Goal: Information Seeking & Learning: Learn about a topic

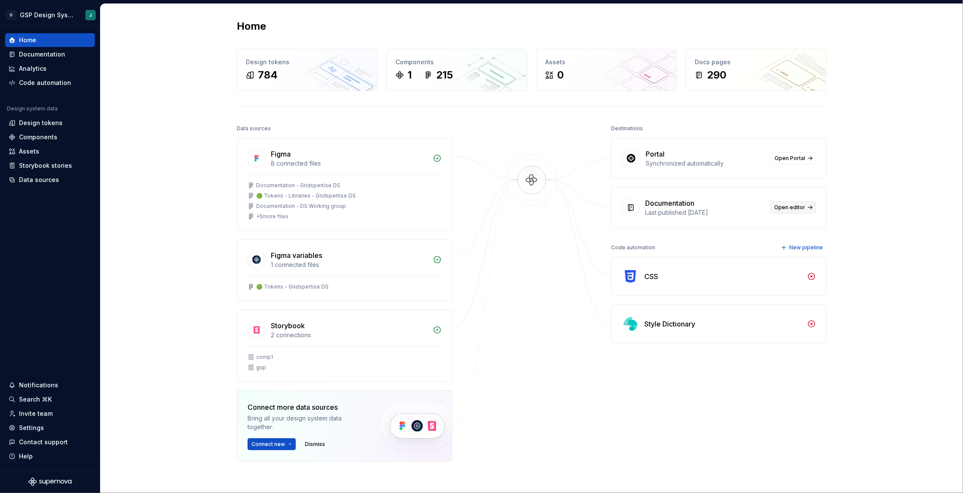
click at [797, 202] on link "Open editor" at bounding box center [794, 207] width 46 height 12
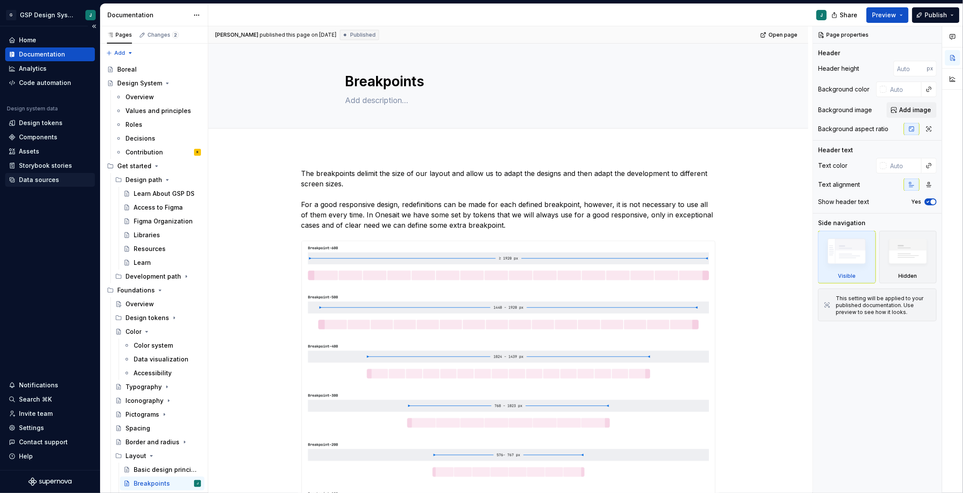
click at [33, 176] on div "Data sources" at bounding box center [39, 180] width 40 height 9
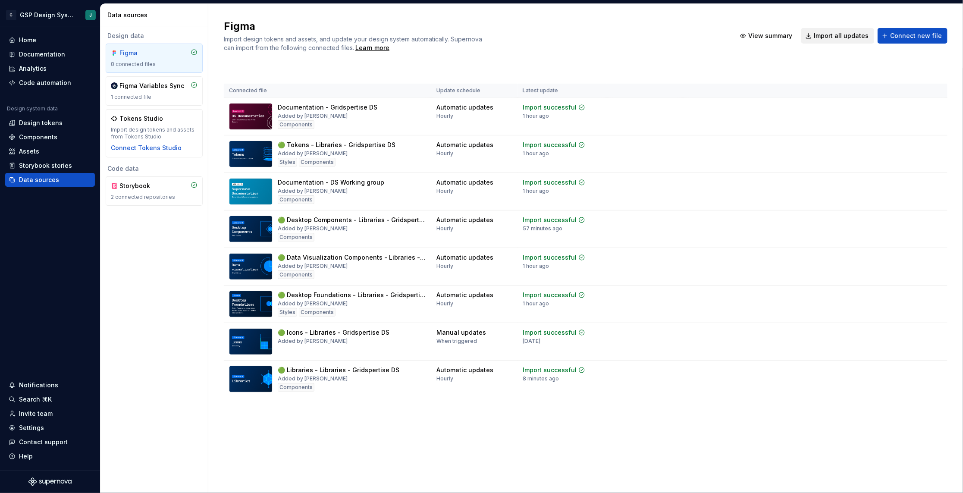
click at [845, 36] on span "Import all updates" at bounding box center [841, 35] width 55 height 9
click at [842, 34] on span "Import all updates" at bounding box center [841, 35] width 55 height 9
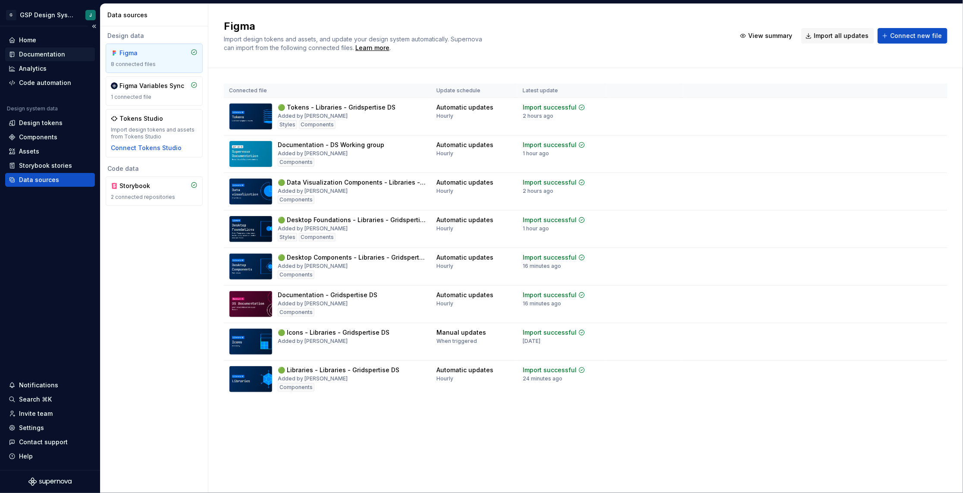
click at [26, 49] on div "Documentation" at bounding box center [50, 54] width 90 height 14
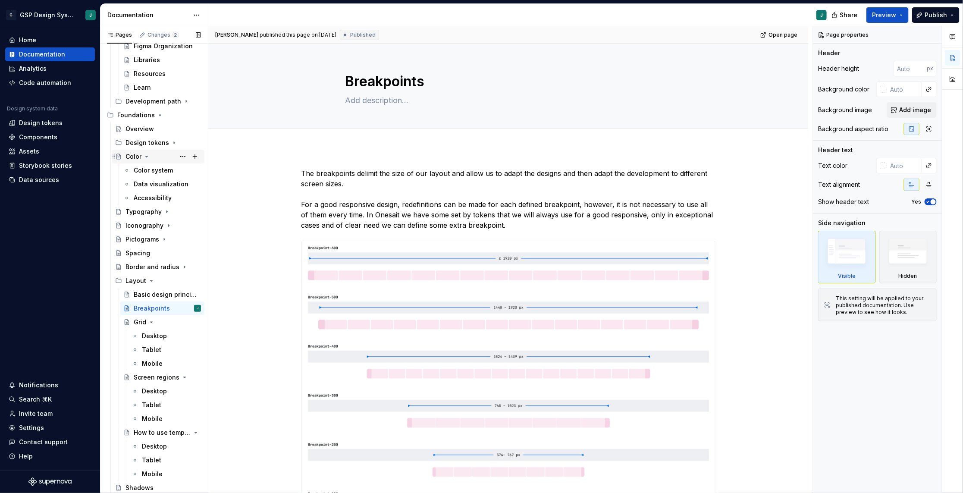
scroll to position [210, 0]
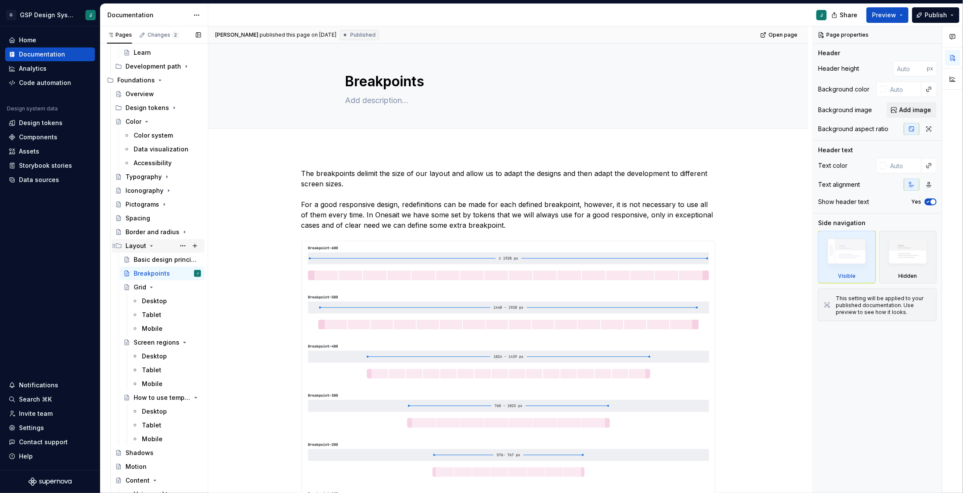
click at [148, 243] on icon "Page tree" at bounding box center [151, 245] width 7 height 7
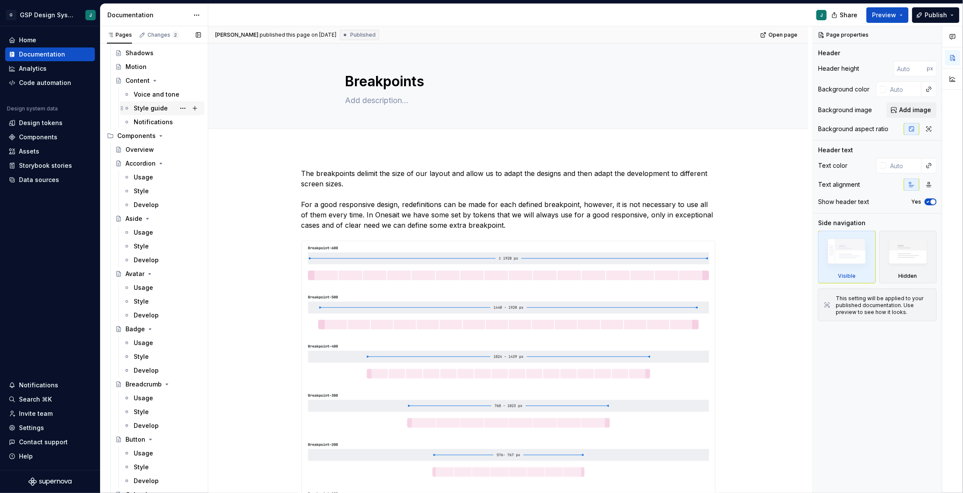
scroll to position [419, 0]
click at [150, 174] on div "Usage" at bounding box center [143, 174] width 19 height 9
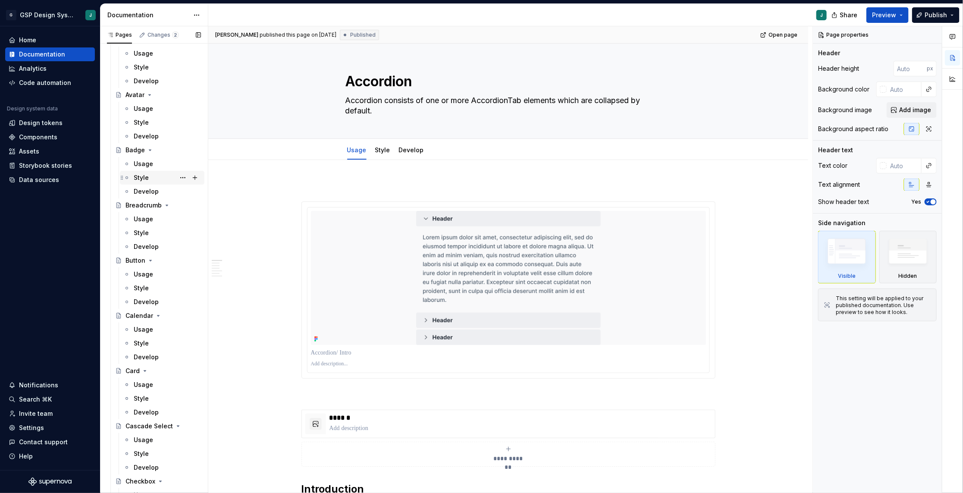
scroll to position [607, 0]
click at [149, 319] on div "Usage" at bounding box center [143, 318] width 19 height 9
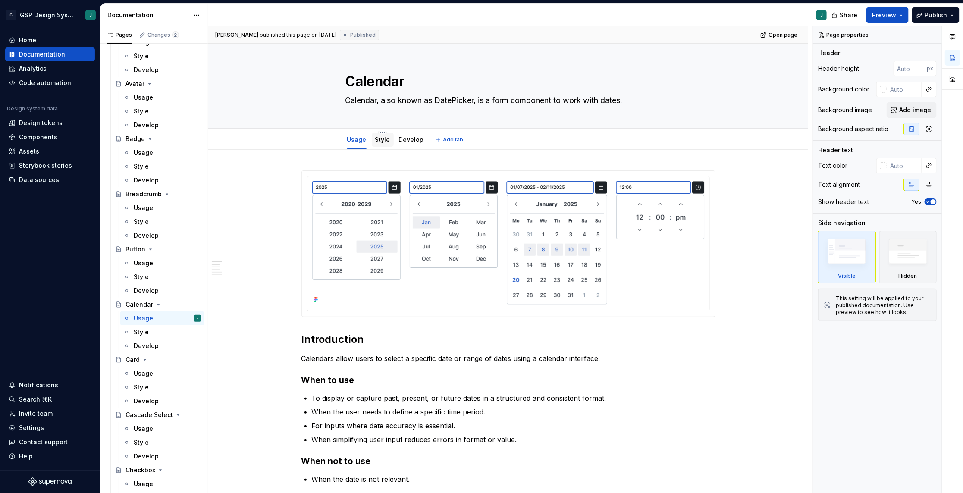
click at [385, 141] on link "Style" at bounding box center [382, 139] width 15 height 7
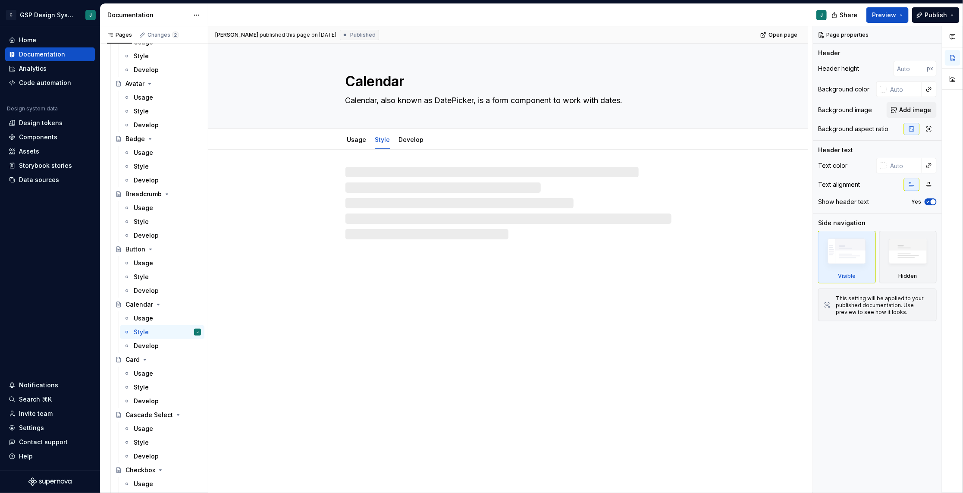
type textarea "*"
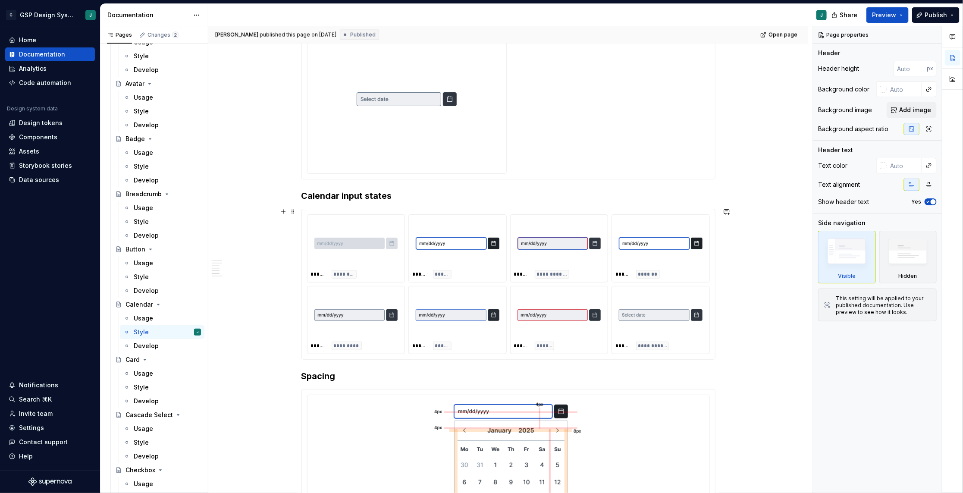
scroll to position [923, 0]
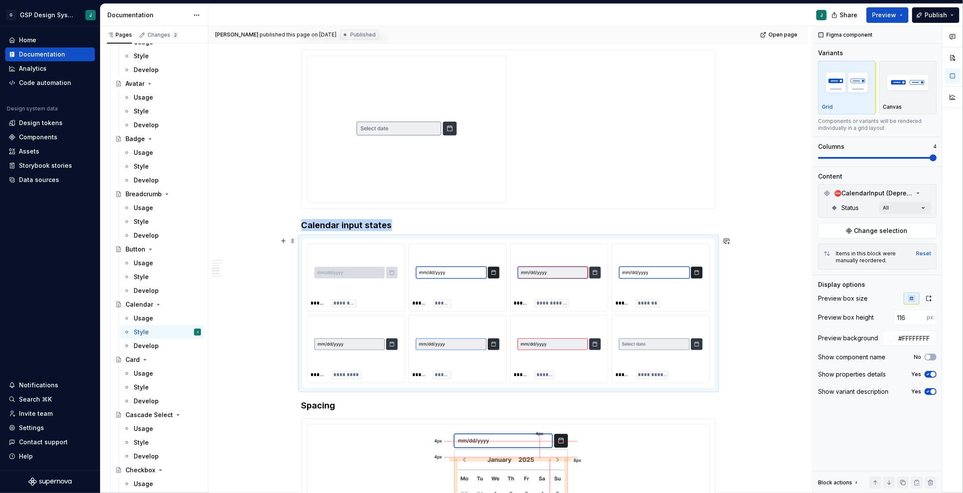
click at [503, 294] on div at bounding box center [457, 273] width 91 height 50
click at [871, 194] on span "⛔️CalendarInput (Deprecated)" at bounding box center [874, 193] width 80 height 9
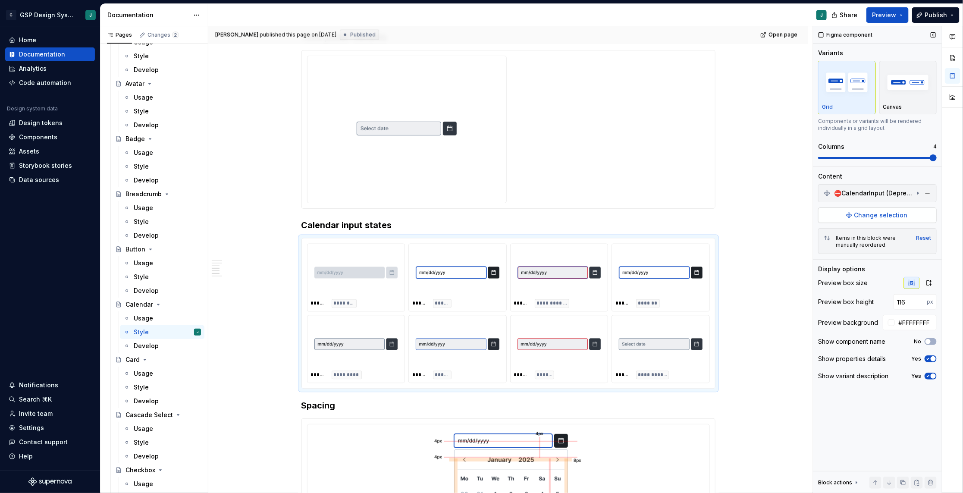
click at [870, 215] on span "Change selection" at bounding box center [881, 215] width 53 height 9
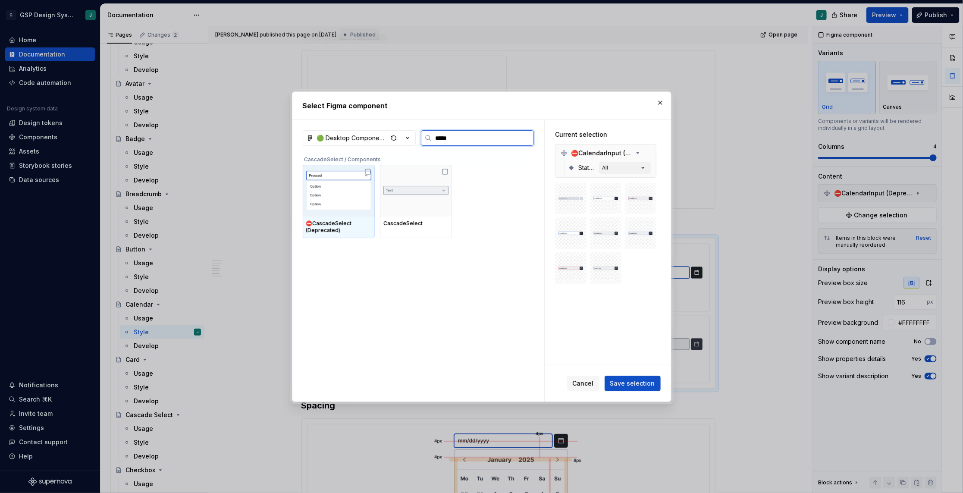
type input "******"
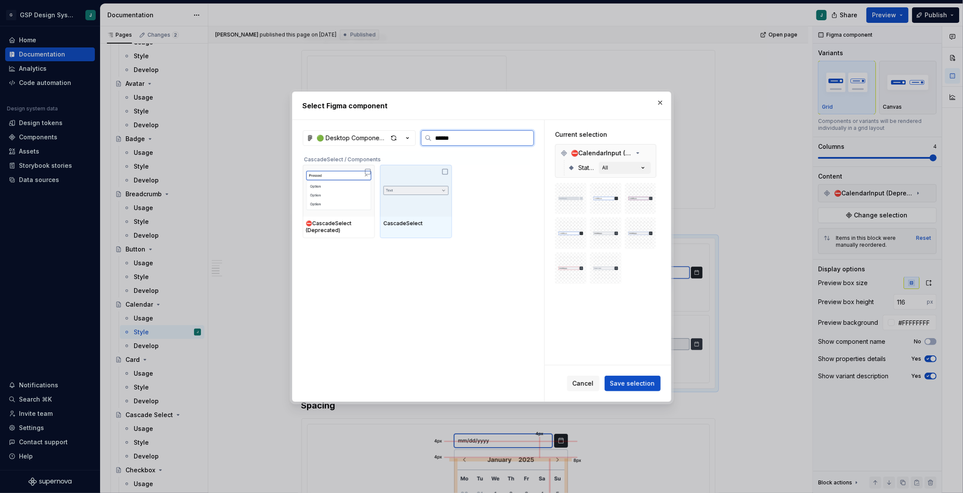
click at [422, 202] on div at bounding box center [416, 191] width 72 height 52
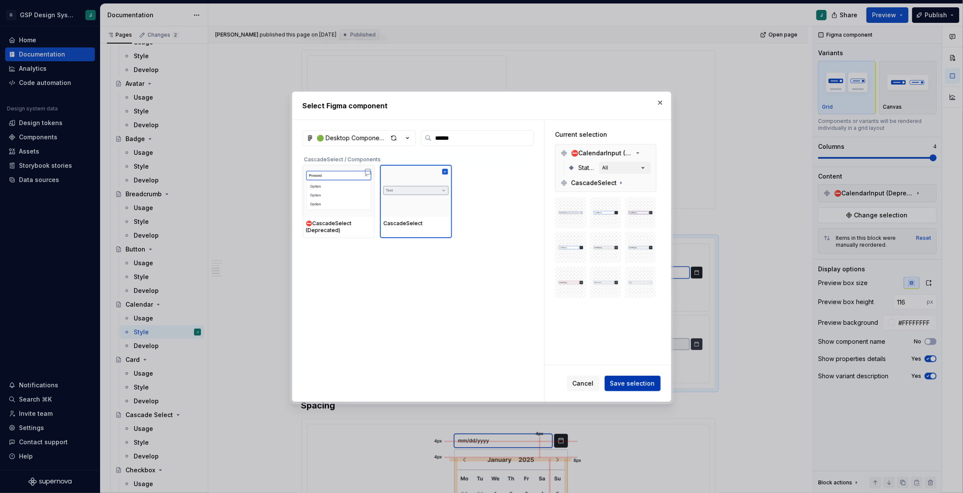
click at [634, 381] on span "Save selection" at bounding box center [632, 383] width 45 height 9
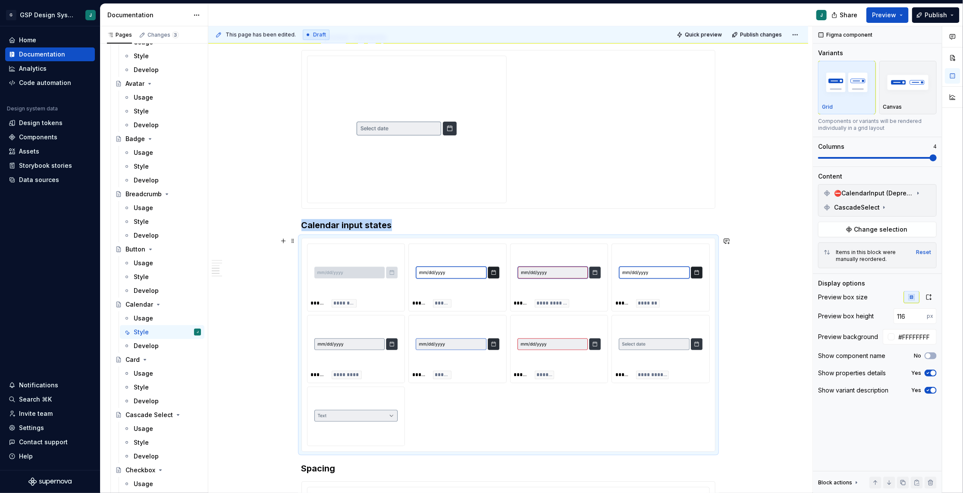
click at [350, 419] on img at bounding box center [357, 415] width 84 height 43
click at [929, 192] on button "button" at bounding box center [928, 193] width 12 height 12
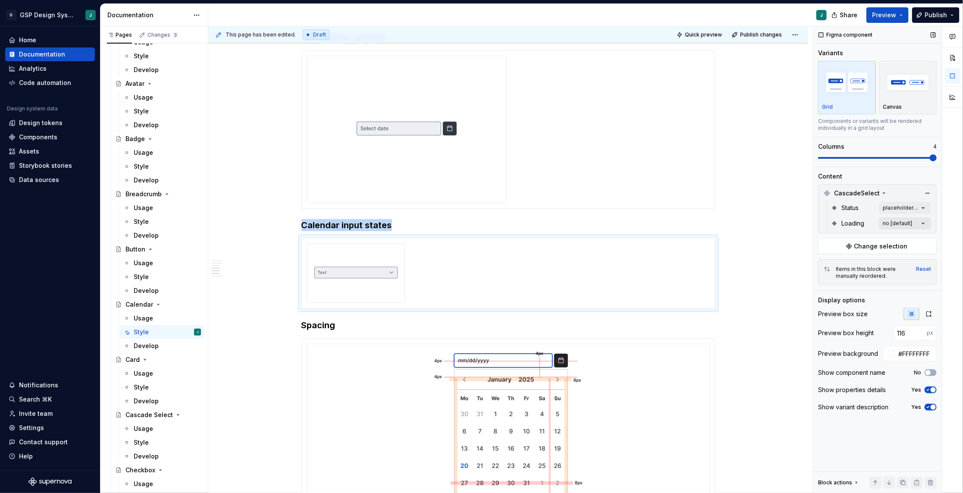
click at [924, 222] on div "Comments Open comments No comments yet Select ‘Comment’ from the block context …" at bounding box center [888, 259] width 150 height 467
click at [923, 221] on div "Comments Open comments No comments yet Select ‘Comment’ from the block context …" at bounding box center [888, 259] width 150 height 467
click at [923, 207] on div "Comments Open comments No comments yet Select ‘Comment’ from the block context …" at bounding box center [888, 259] width 150 height 467
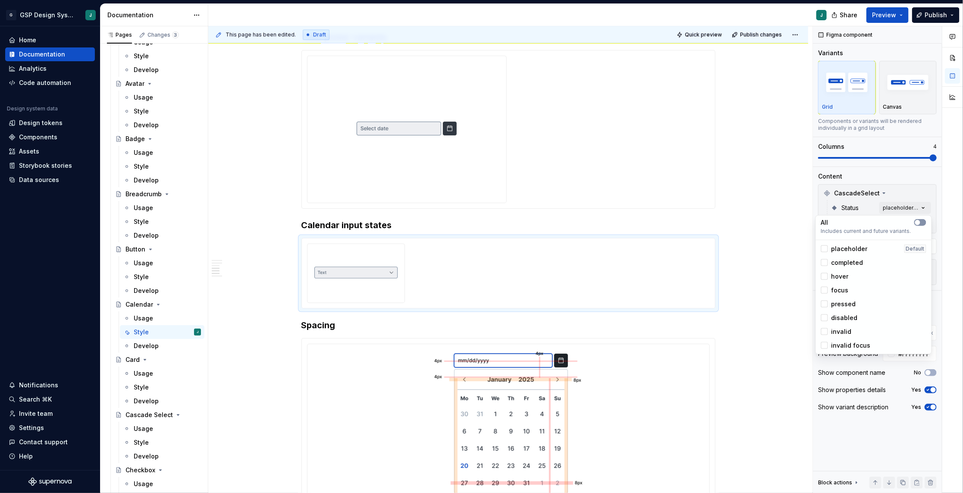
click at [919, 220] on span "button" at bounding box center [918, 222] width 5 height 5
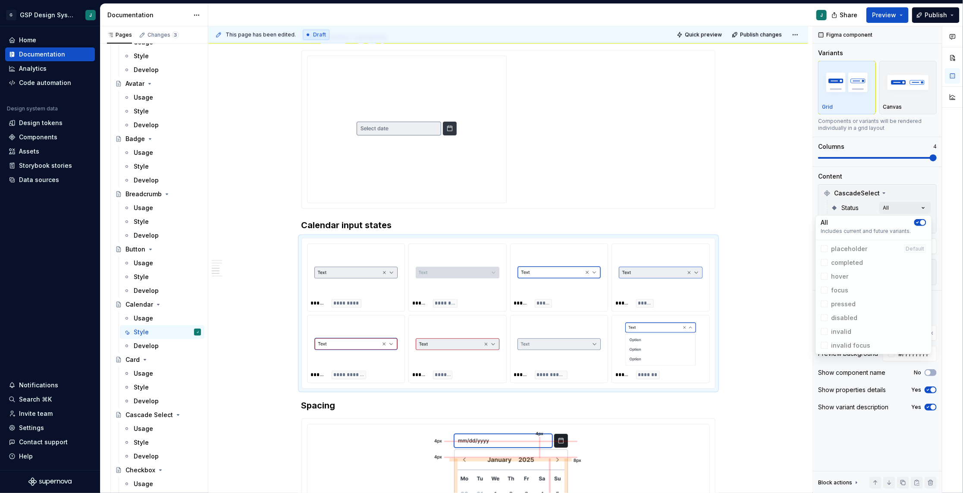
click at [913, 188] on div "Comments Open comments No comments yet Select ‘Comment’ from the block context …" at bounding box center [888, 259] width 150 height 467
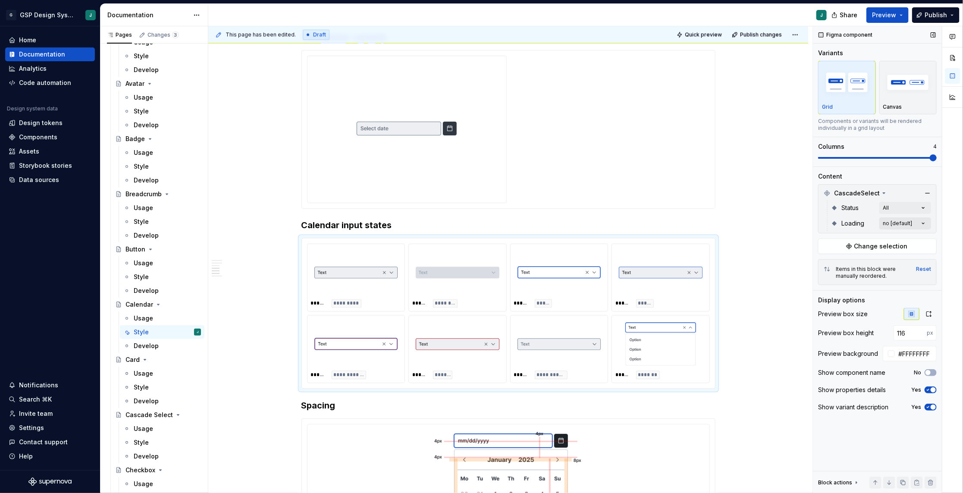
click at [924, 226] on div "Comments Open comments No comments yet Select ‘Comment’ from the block context …" at bounding box center [888, 259] width 150 height 467
click at [919, 239] on span "button" at bounding box center [918, 238] width 5 height 5
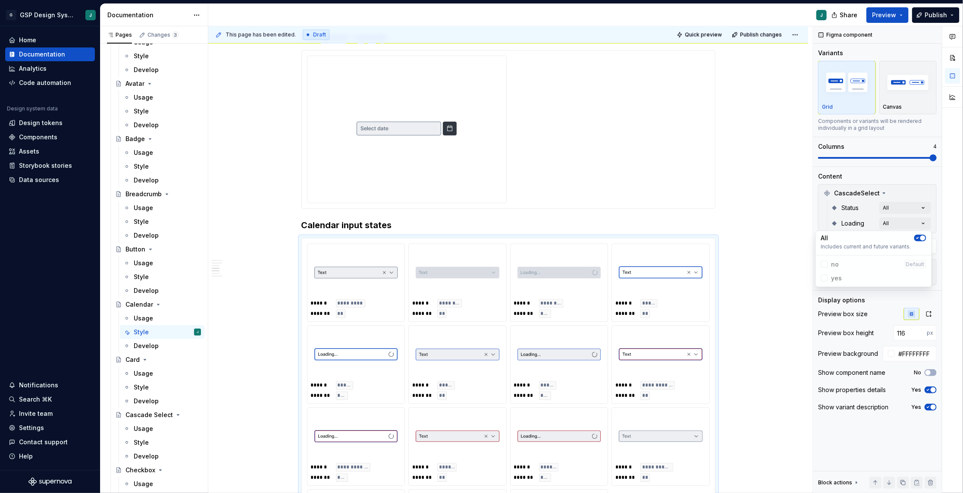
click at [919, 239] on icon "button" at bounding box center [918, 238] width 7 height 5
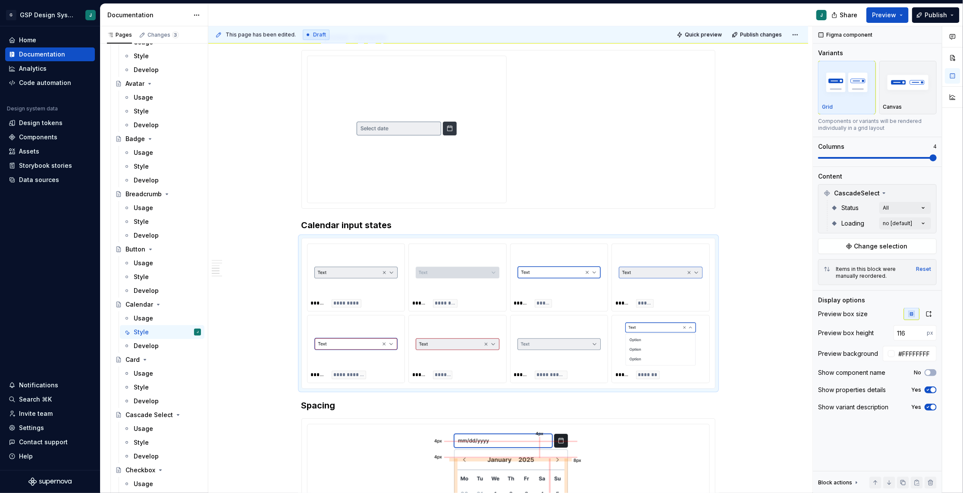
click at [761, 331] on html "G GSP Design System J Home Documentation Analytics Code automation Design syste…" at bounding box center [481, 246] width 963 height 493
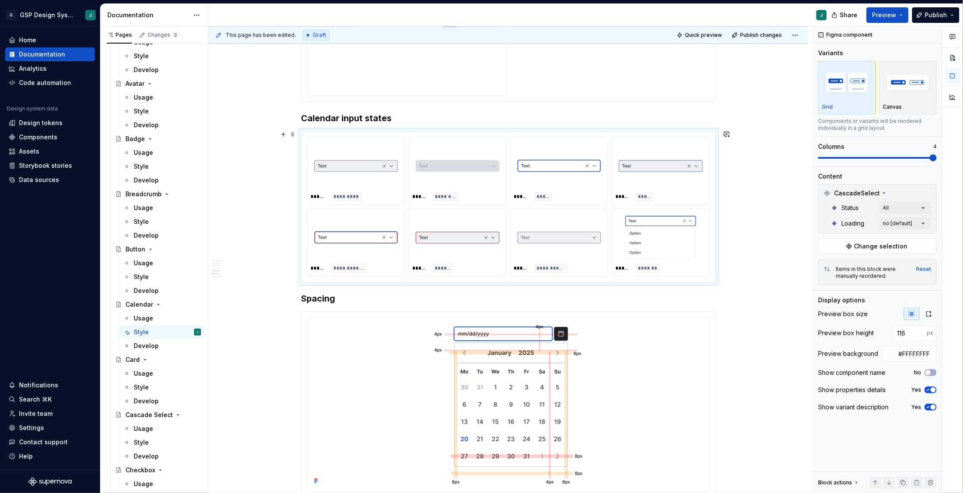
scroll to position [1031, 0]
type textarea "*"
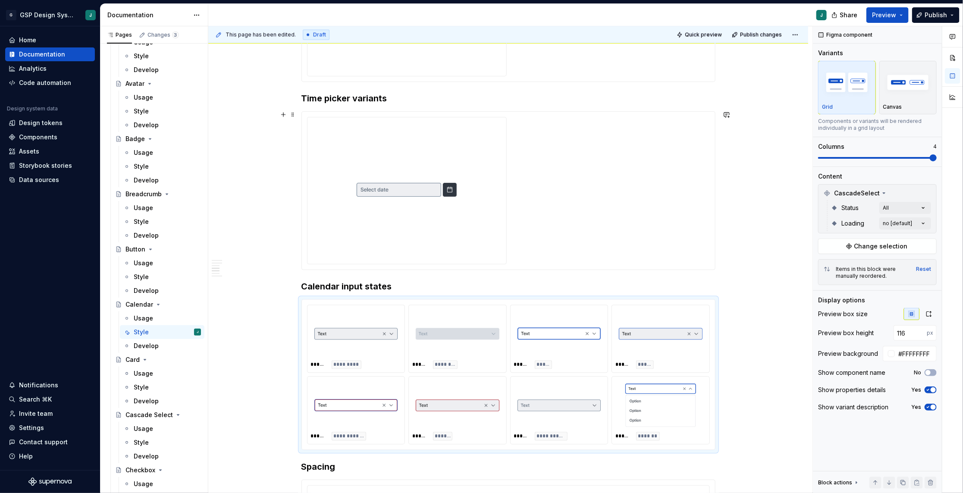
scroll to position [826, 0]
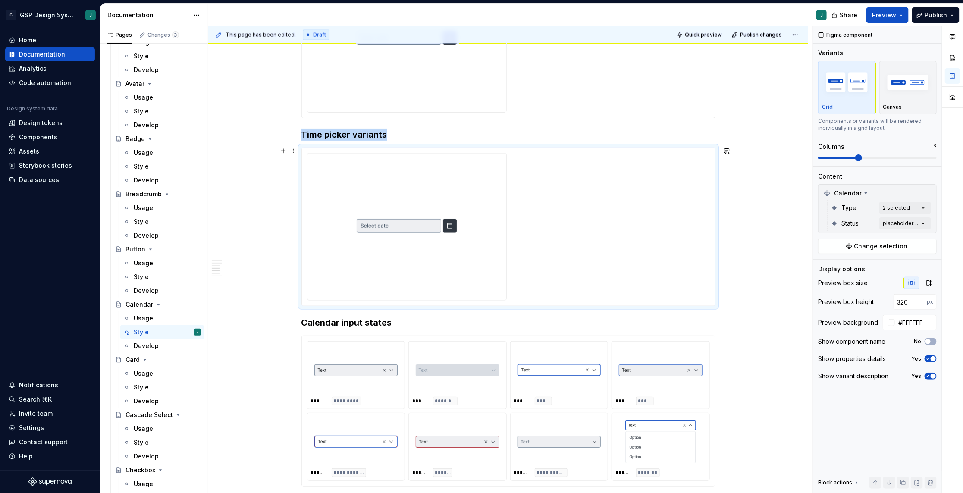
click at [403, 206] on img at bounding box center [407, 225] width 100 height 131
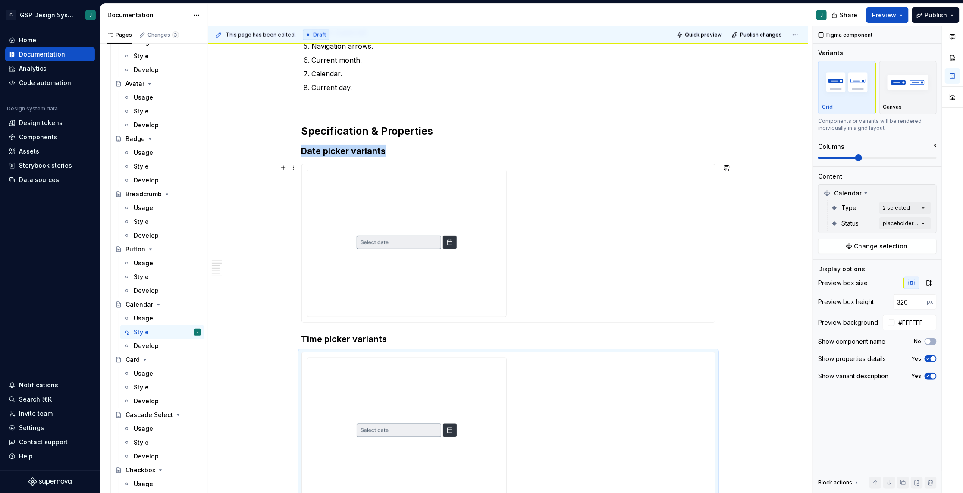
click at [422, 199] on img at bounding box center [407, 242] width 100 height 131
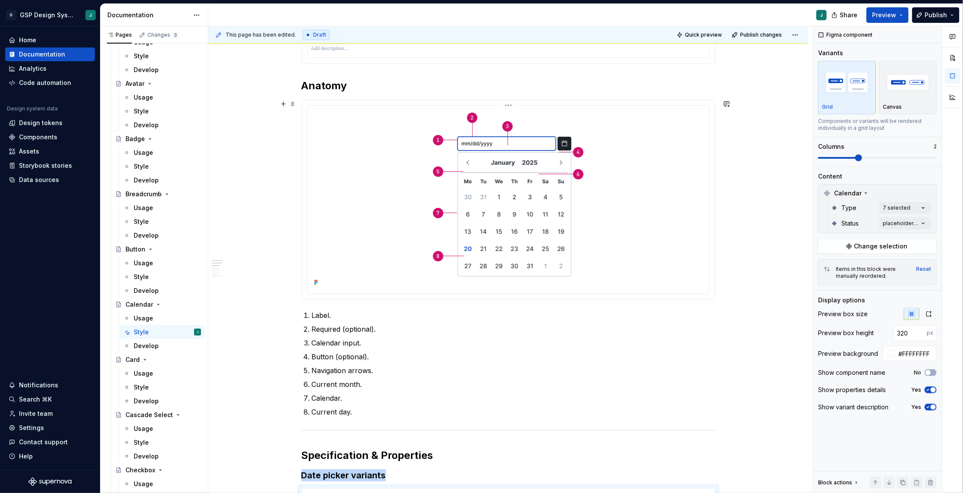
scroll to position [267, 0]
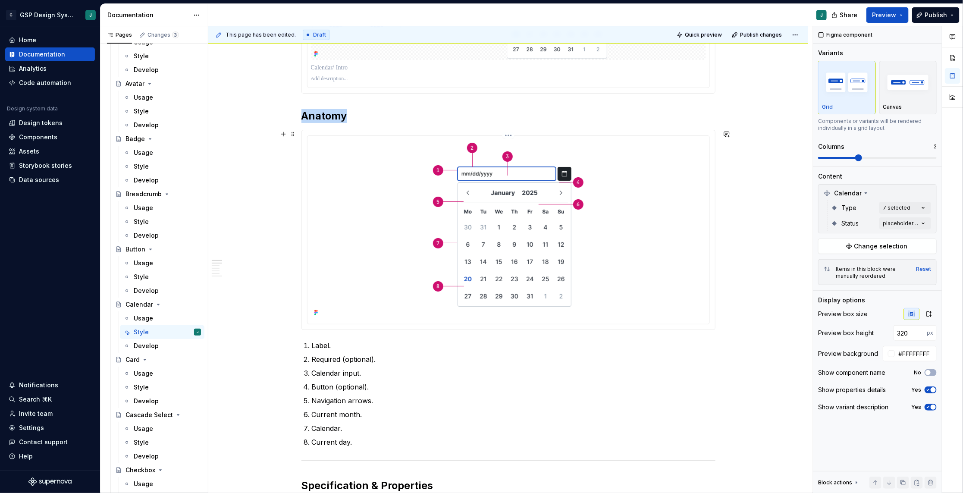
click at [491, 225] on img at bounding box center [508, 228] width 157 height 179
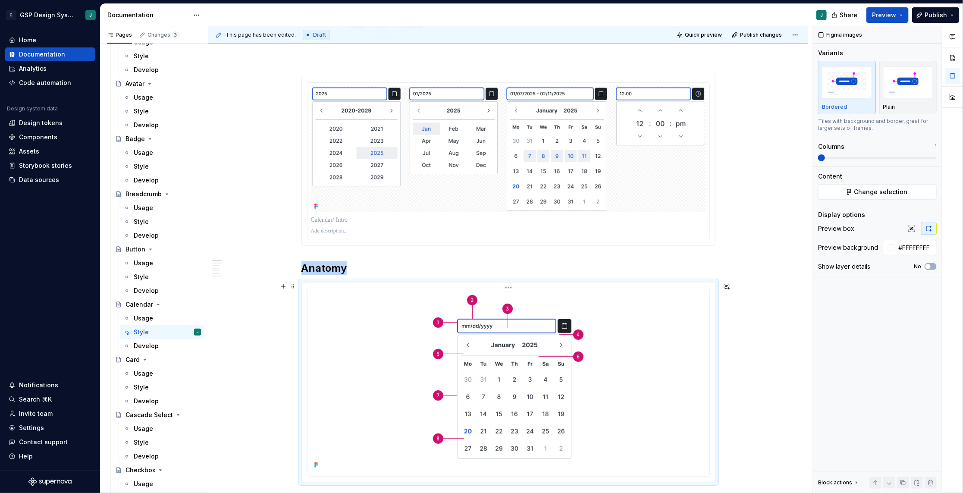
scroll to position [135, 0]
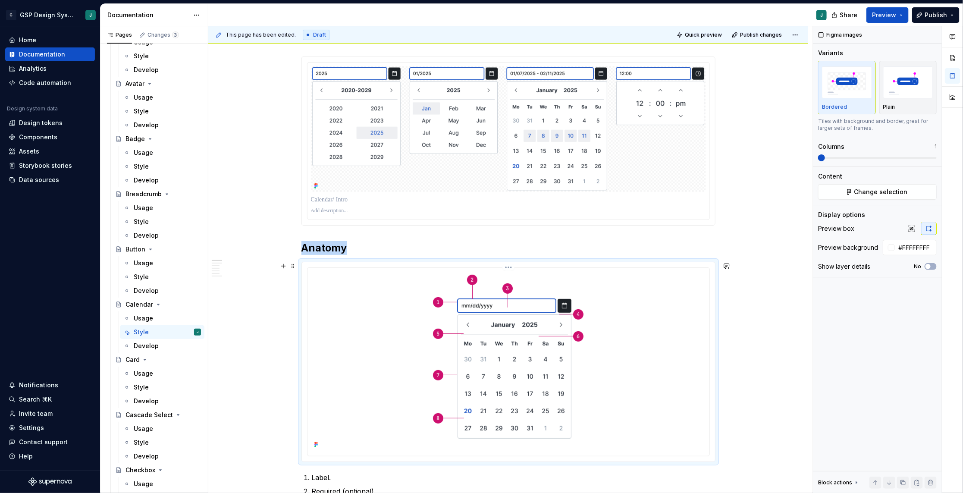
click at [575, 373] on img at bounding box center [508, 360] width 157 height 179
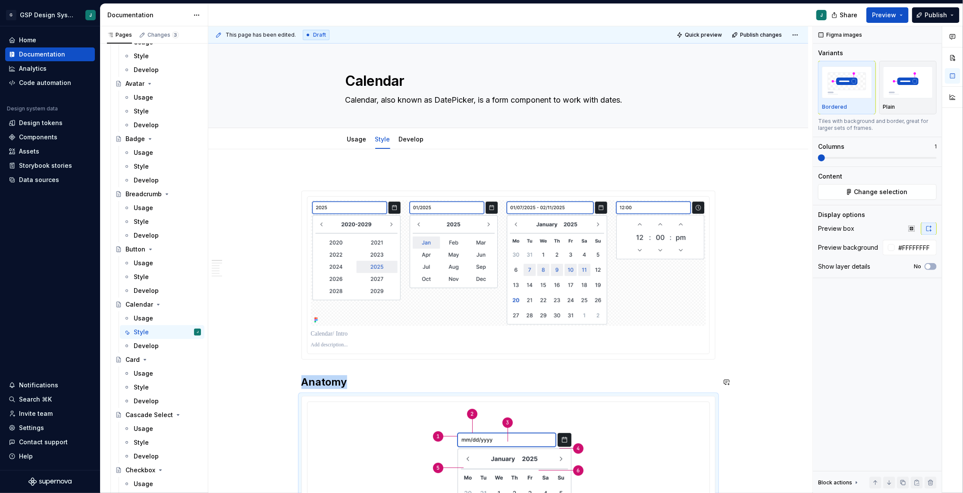
scroll to position [2, 0]
click at [489, 269] on img at bounding box center [508, 262] width 395 height 126
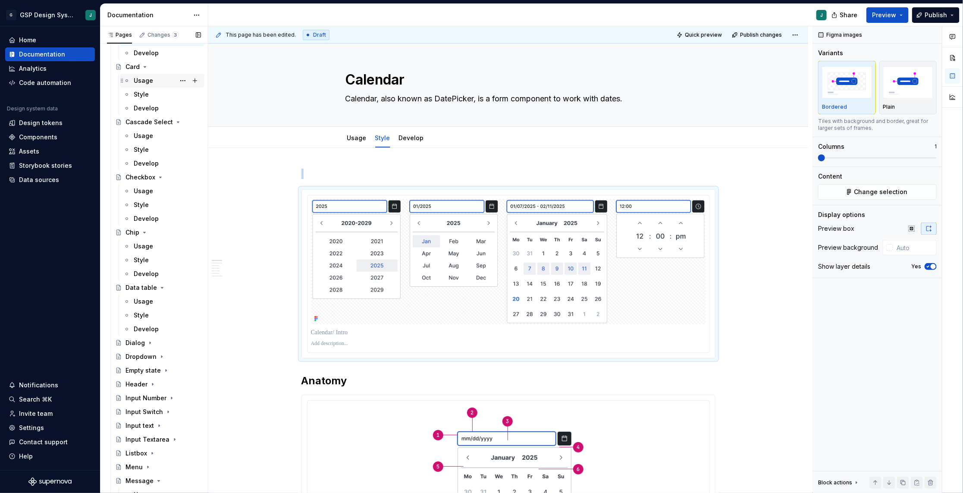
scroll to position [904, 0]
type textarea "*"
